Goal: Entertainment & Leisure: Browse casually

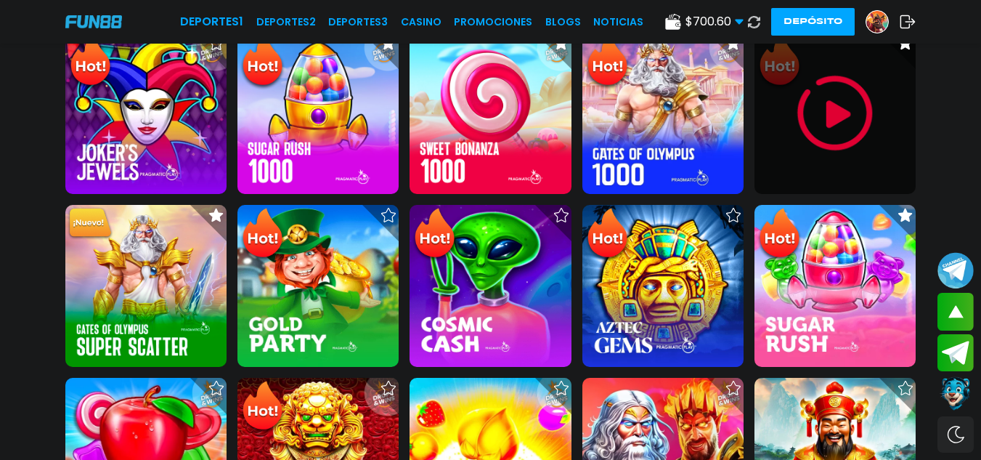
scroll to position [436, 0]
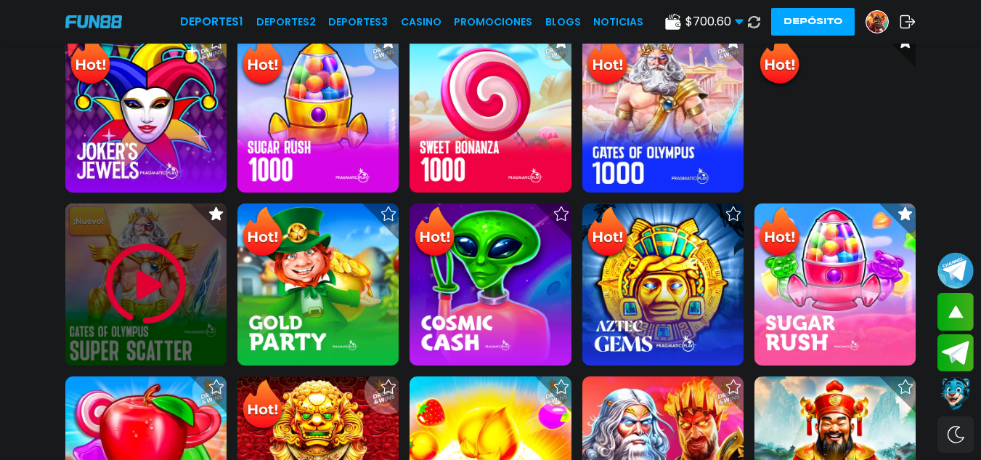
click at [153, 287] on img at bounding box center [145, 283] width 87 height 87
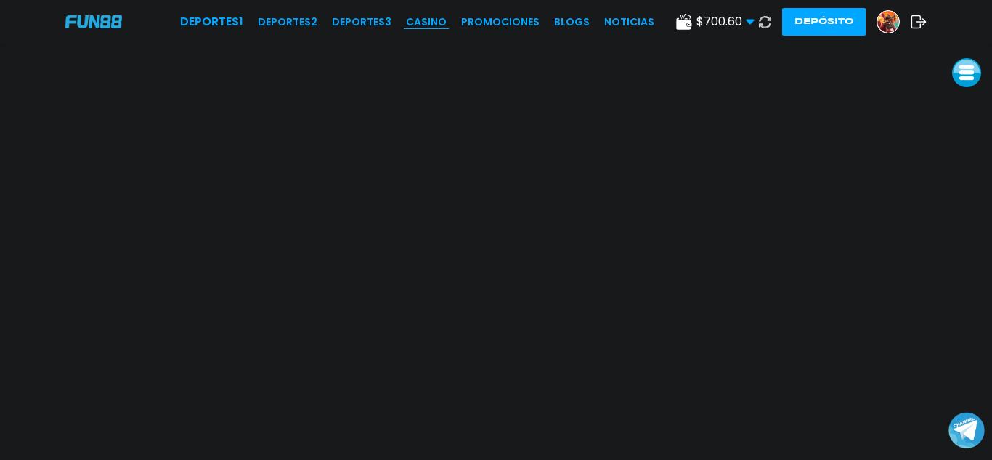
click at [430, 22] on link "CASINO" at bounding box center [426, 22] width 41 height 15
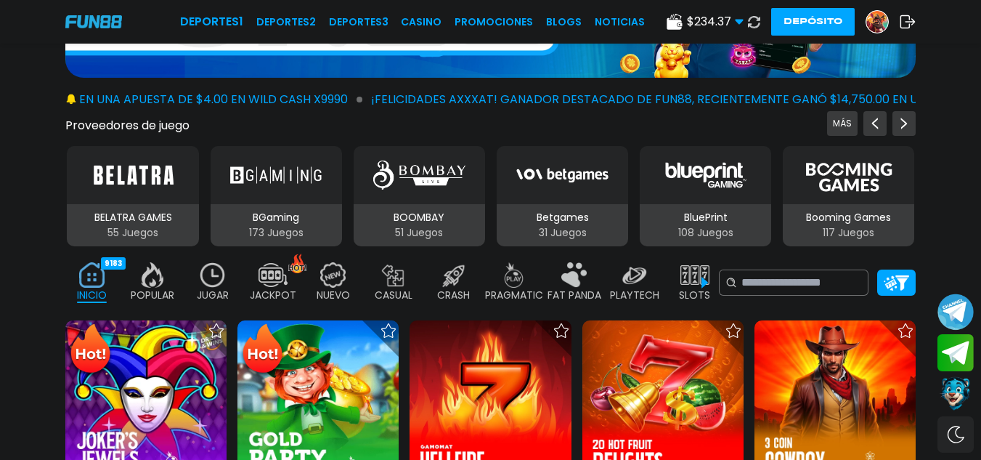
scroll to position [291, 0]
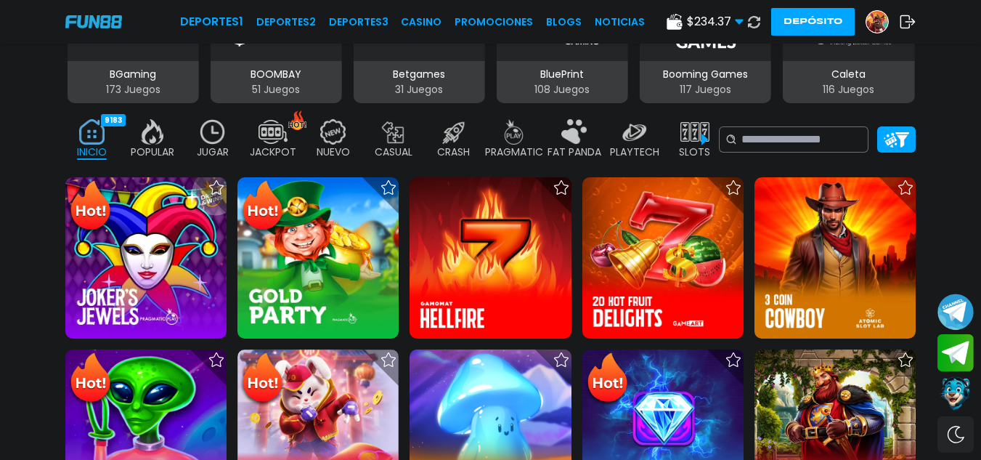
click at [514, 141] on img at bounding box center [514, 131] width 29 height 25
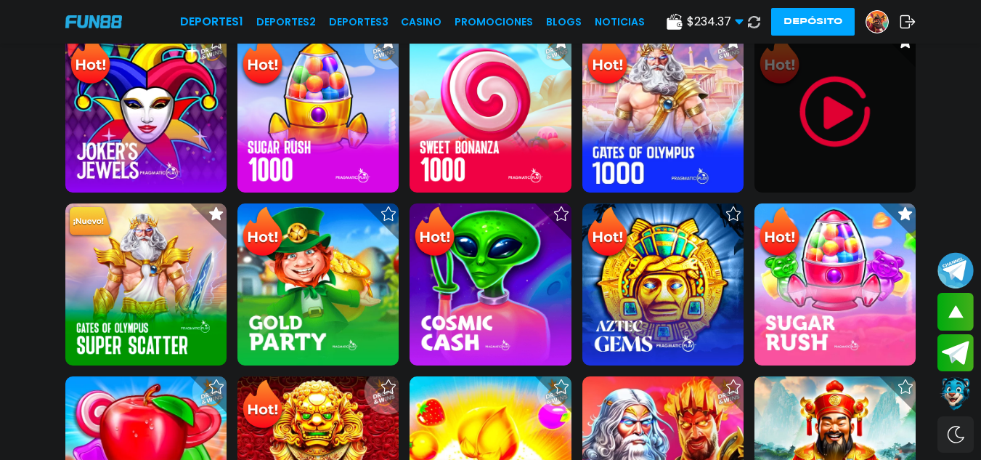
scroll to position [218, 0]
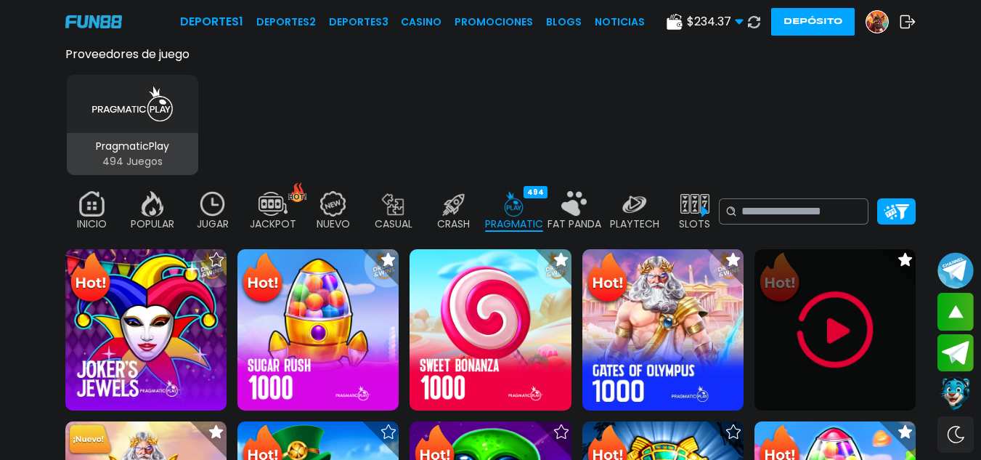
click at [850, 344] on img at bounding box center [835, 329] width 87 height 87
